Goal: Task Accomplishment & Management: Complete application form

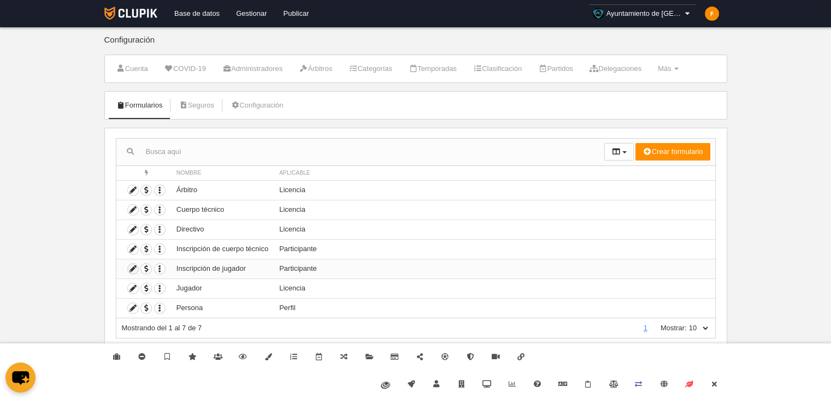
click at [133, 267] on icon at bounding box center [133, 269] width 10 height 10
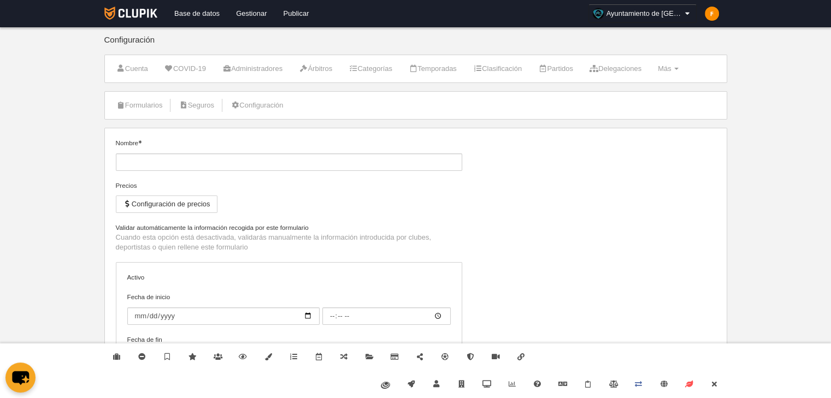
type input "Inscripción de jugador"
checkbox input "true"
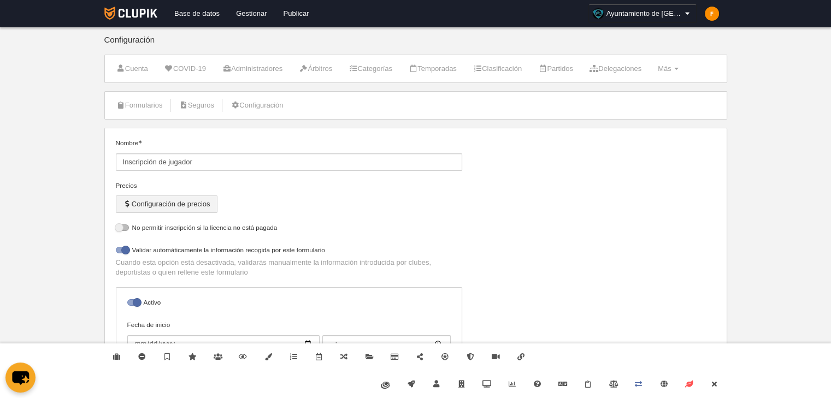
select select "selected"
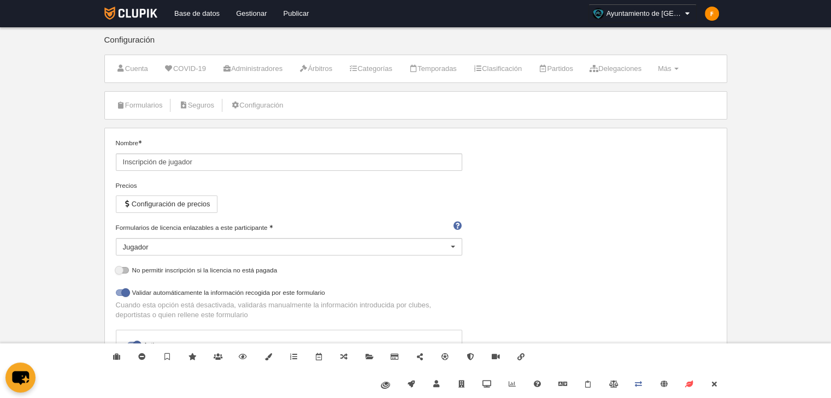
click at [159, 233] on div "Formularios de licencia enlazables a este participante Jugador Directivo Jugado…" at bounding box center [289, 239] width 346 height 33
click at [159, 241] on div "Jugador" at bounding box center [289, 246] width 346 height 17
click at [253, 288] on label "Validar automáticamente la información recogida por este formulario" at bounding box center [289, 294] width 346 height 13
click at [123, 292] on input "checkbox" at bounding box center [119, 295] width 7 height 7
click at [253, 288] on label "Validar automáticamente la información recogida por este formulario" at bounding box center [289, 294] width 346 height 13
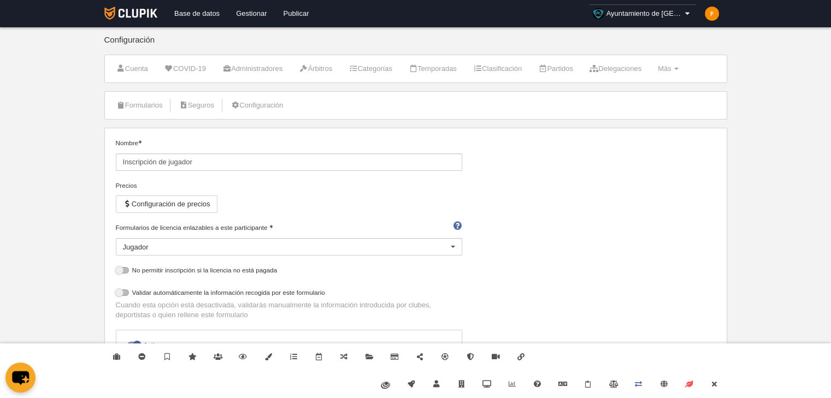
click at [123, 292] on input "checkbox" at bounding box center [119, 295] width 7 height 7
checkbox input "true"
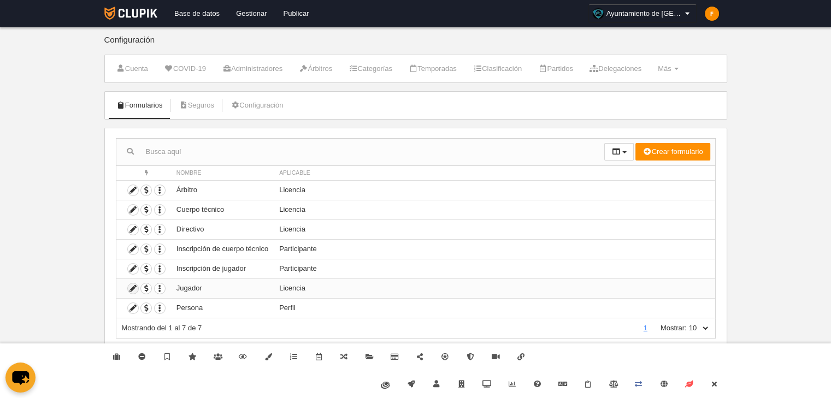
click at [128, 289] on icon at bounding box center [133, 288] width 10 height 10
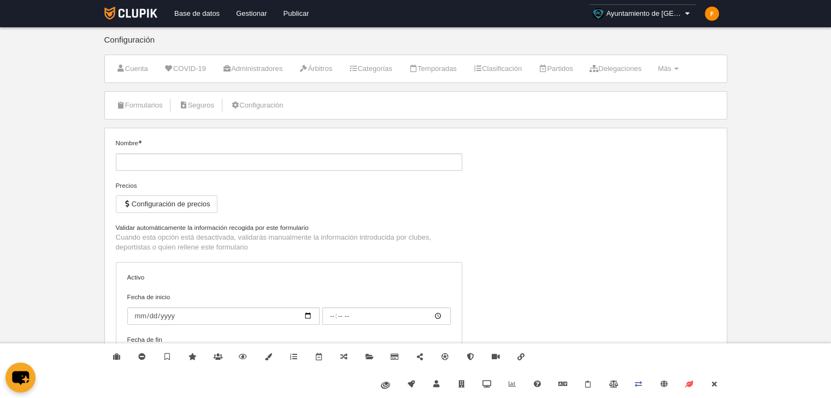
type input "Jugador"
checkbox input "true"
select select "selected"
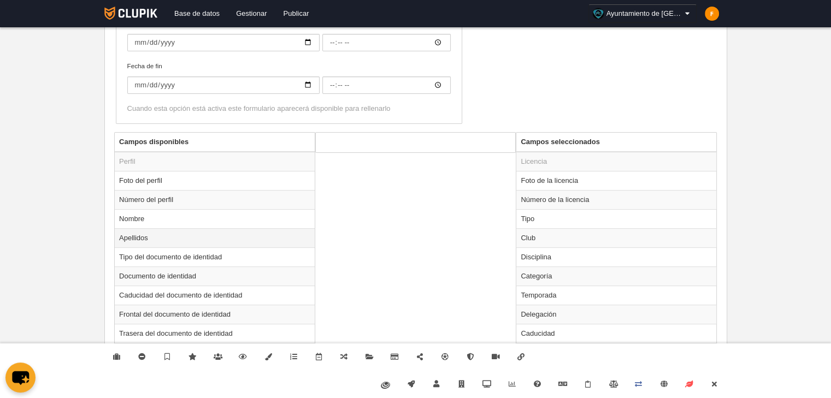
scroll to position [328, 0]
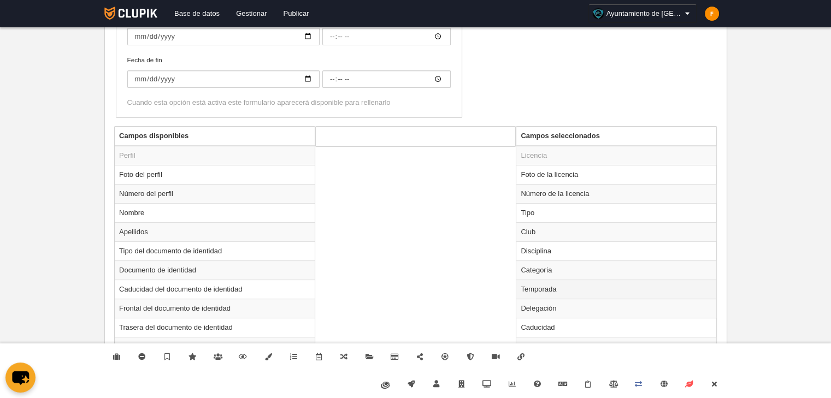
click at [576, 286] on td "Temporada" at bounding box center [616, 289] width 200 height 19
radio input "true"
select select
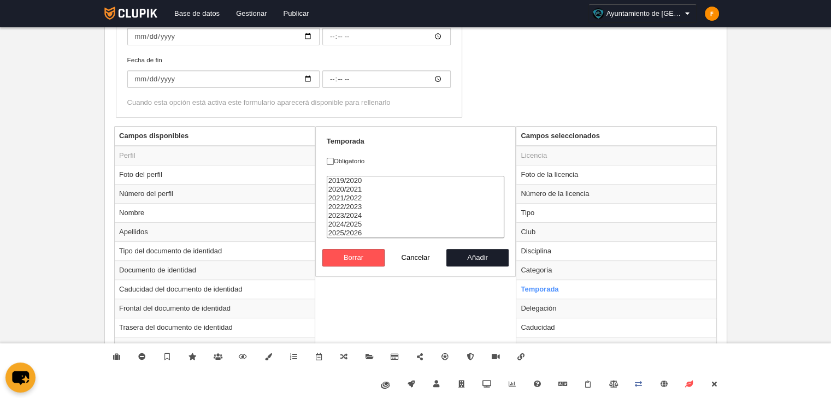
scroll to position [437, 0]
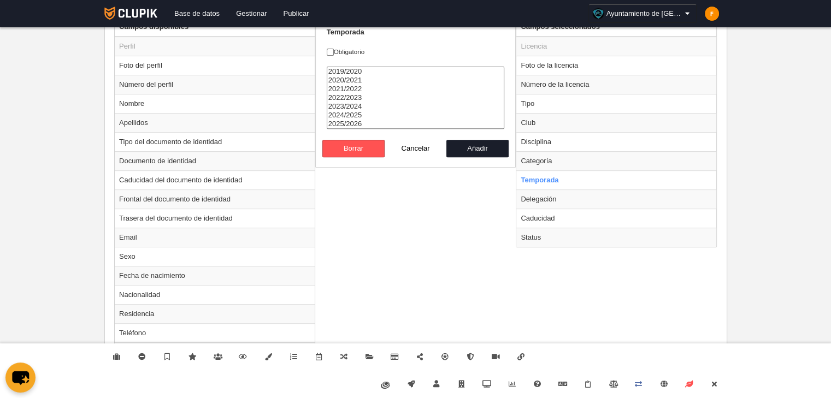
click at [355, 50] on label "Obligatorio" at bounding box center [416, 52] width 178 height 10
click at [334, 50] on input "Obligatorio" at bounding box center [330, 52] width 7 height 7
checkbox input "true"
click at [480, 150] on button "Añadir" at bounding box center [477, 148] width 62 height 17
radio input "false"
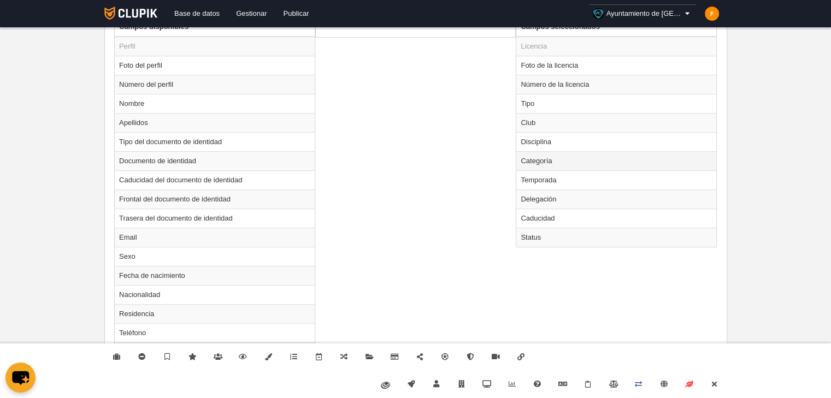
click at [584, 164] on td "Categoría" at bounding box center [616, 160] width 200 height 19
radio input "true"
select select
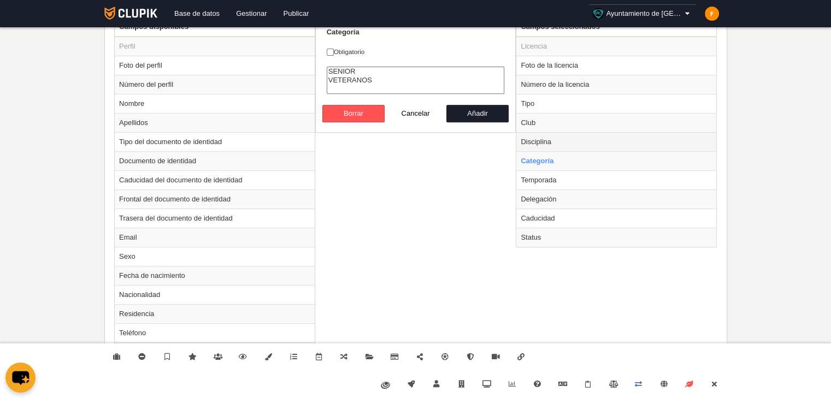
click at [561, 144] on td "Disciplina" at bounding box center [616, 141] width 200 height 19
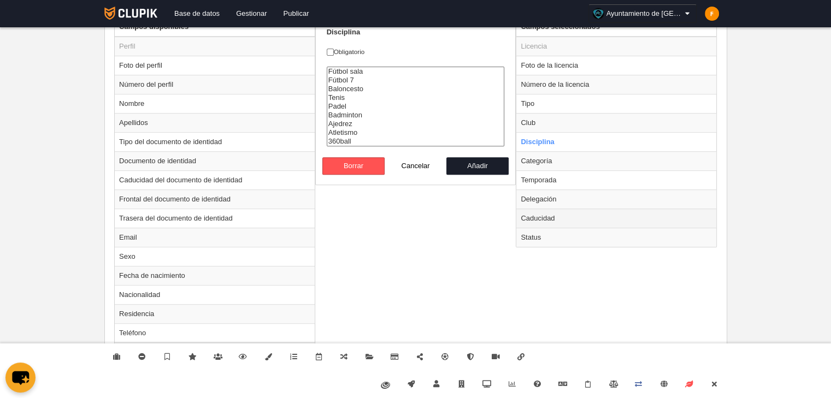
click at [552, 215] on td "Caducidad" at bounding box center [616, 218] width 200 height 19
radio input "false"
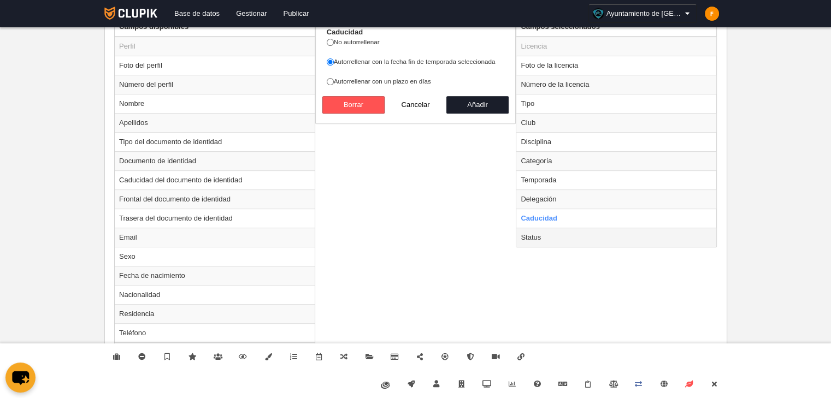
click at [546, 238] on td "Status" at bounding box center [616, 237] width 200 height 19
radio input "false"
radio input "true"
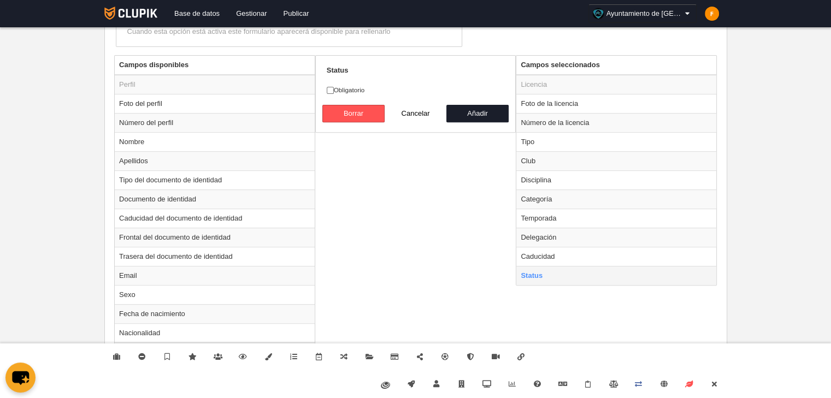
scroll to position [382, 0]
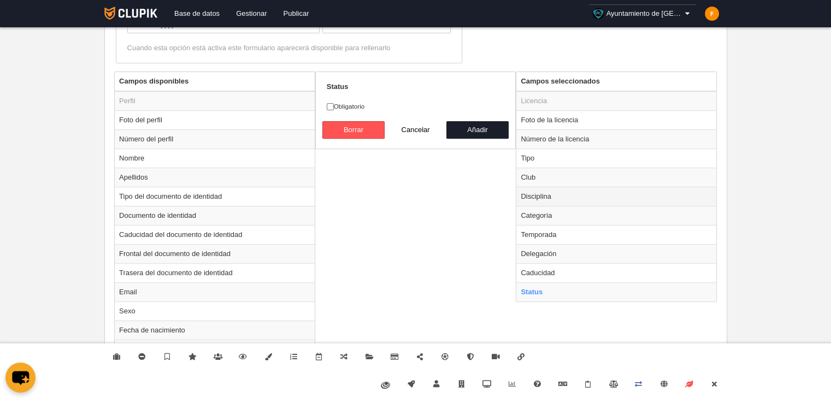
click at [543, 202] on td "Disciplina" at bounding box center [616, 196] width 200 height 19
radio input "true"
select select
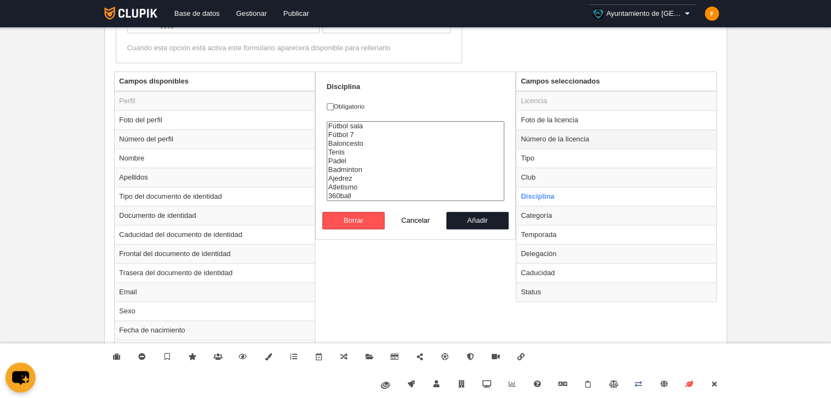
click at [547, 145] on td "Número de la licencia" at bounding box center [616, 138] width 200 height 19
radio input "true"
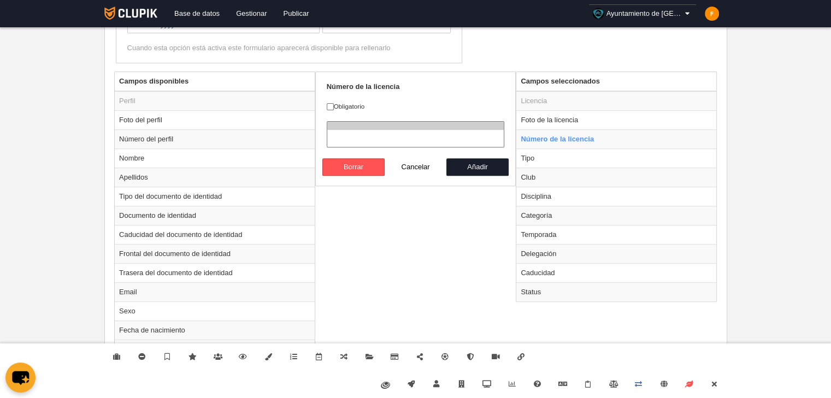
scroll to position [519, 0]
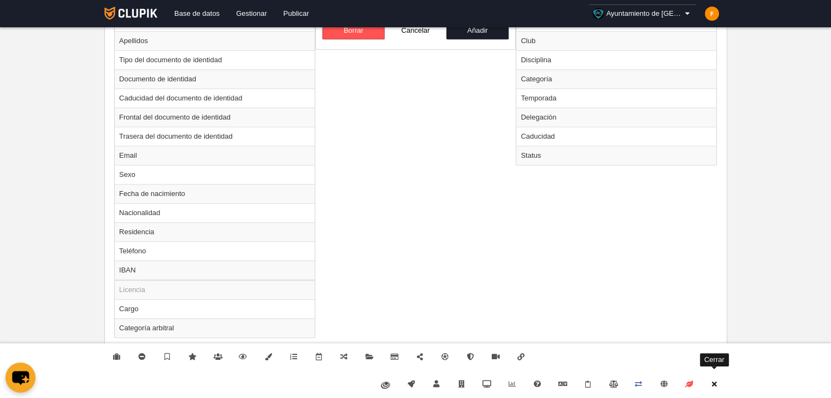
click at [718, 383] on link "Cerrar" at bounding box center [713, 384] width 25 height 27
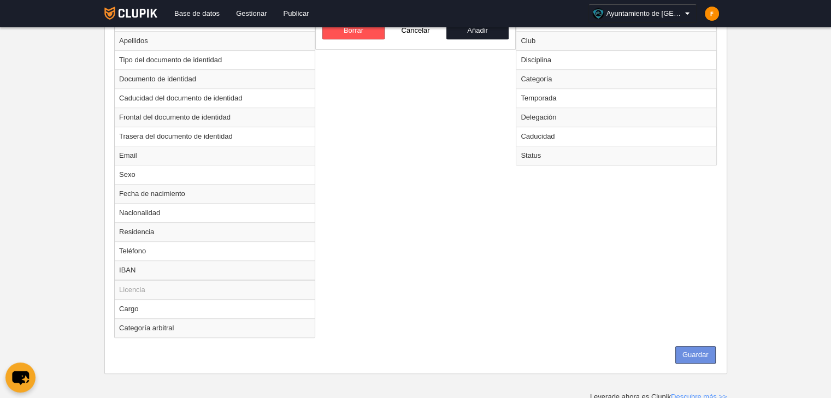
click at [708, 347] on button "Guardar" at bounding box center [695, 354] width 40 height 17
